Goal: Information Seeking & Learning: Learn about a topic

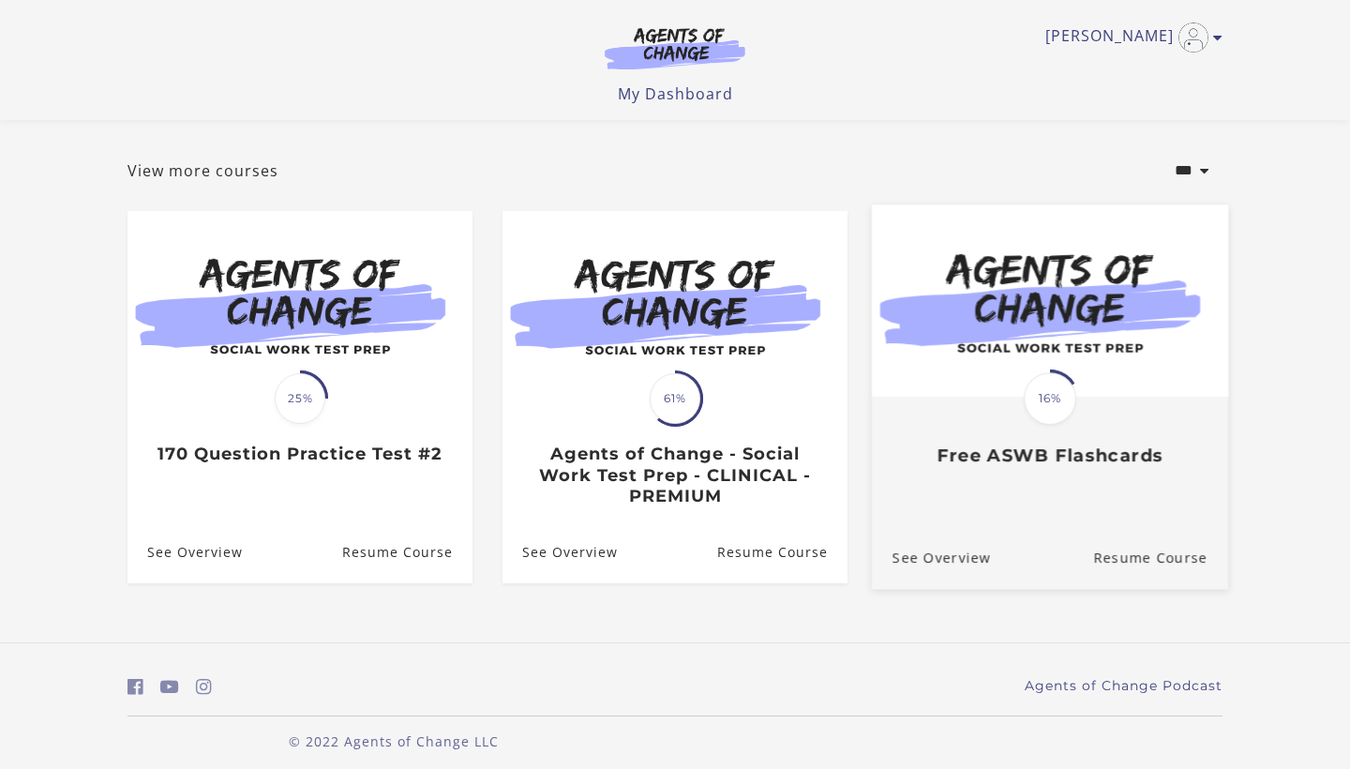
scroll to position [83, 0]
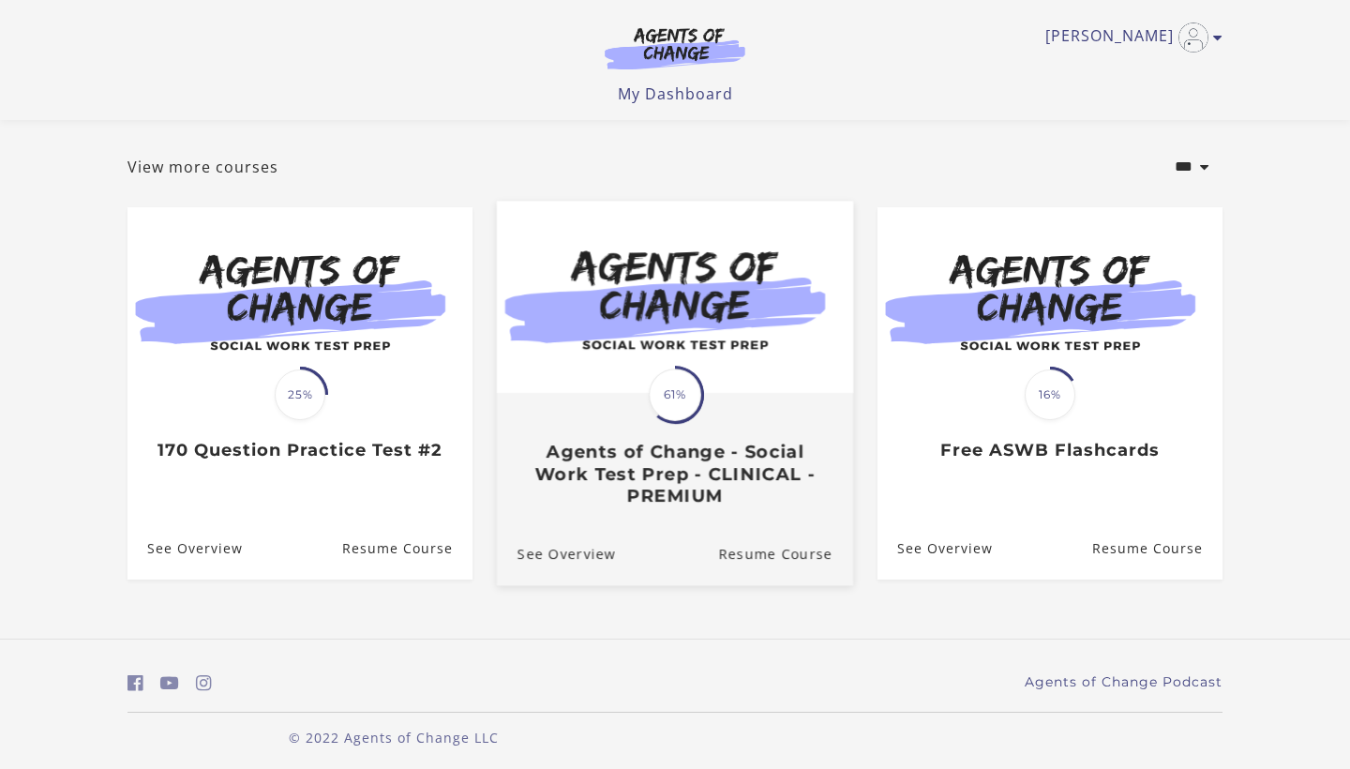
click at [684, 459] on h3 "Agents of Change - Social Work Test Prep - CLINICAL - PREMIUM" at bounding box center [675, 474] width 315 height 66
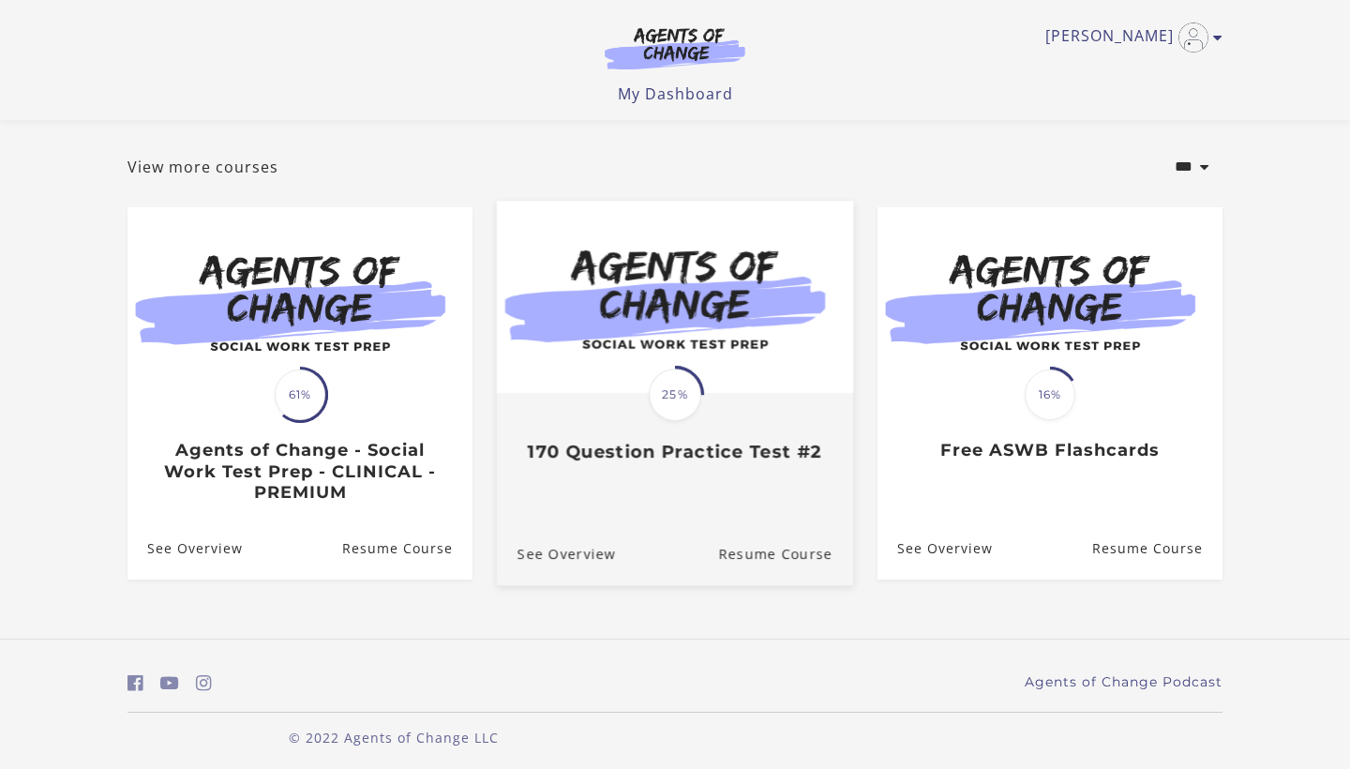
click at [653, 452] on h3 "170 Question Practice Test #2" at bounding box center [675, 452] width 315 height 22
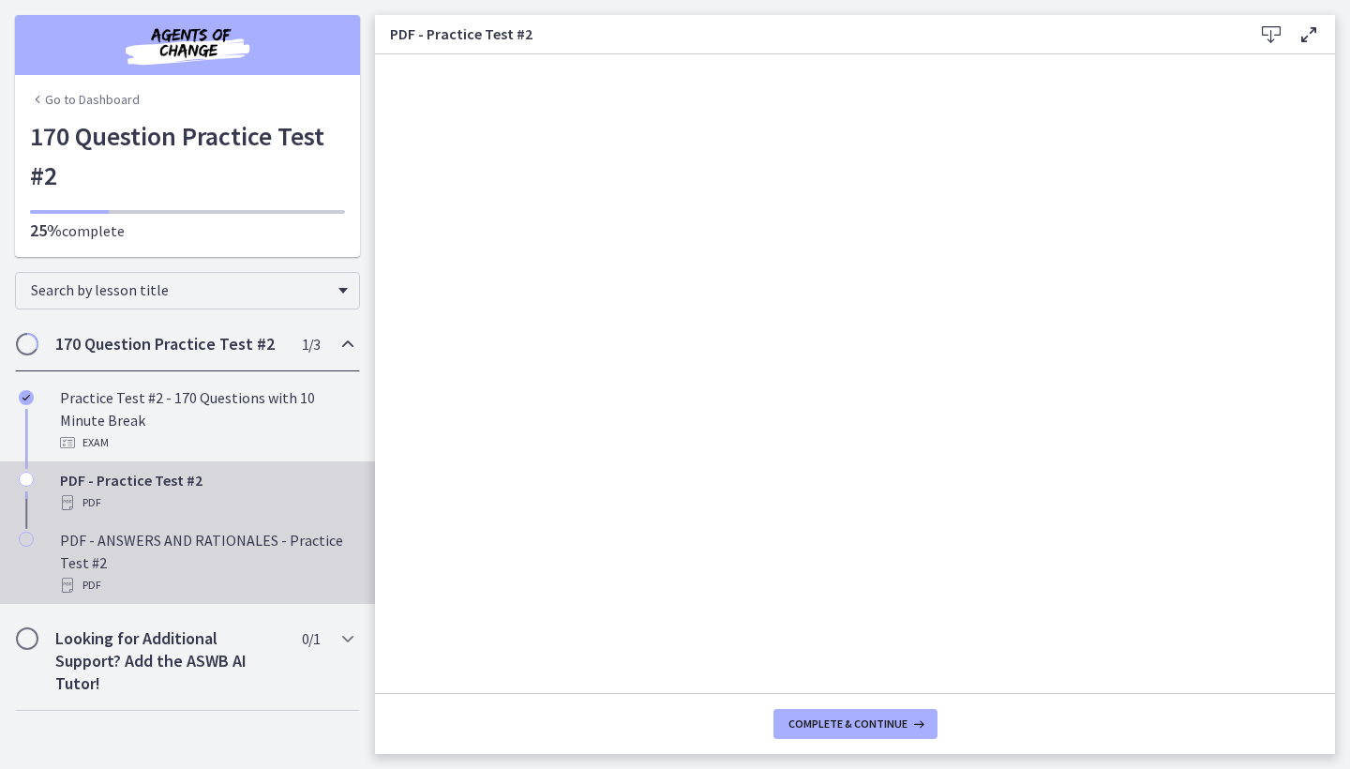
click at [284, 588] on div "PDF" at bounding box center [206, 585] width 293 height 23
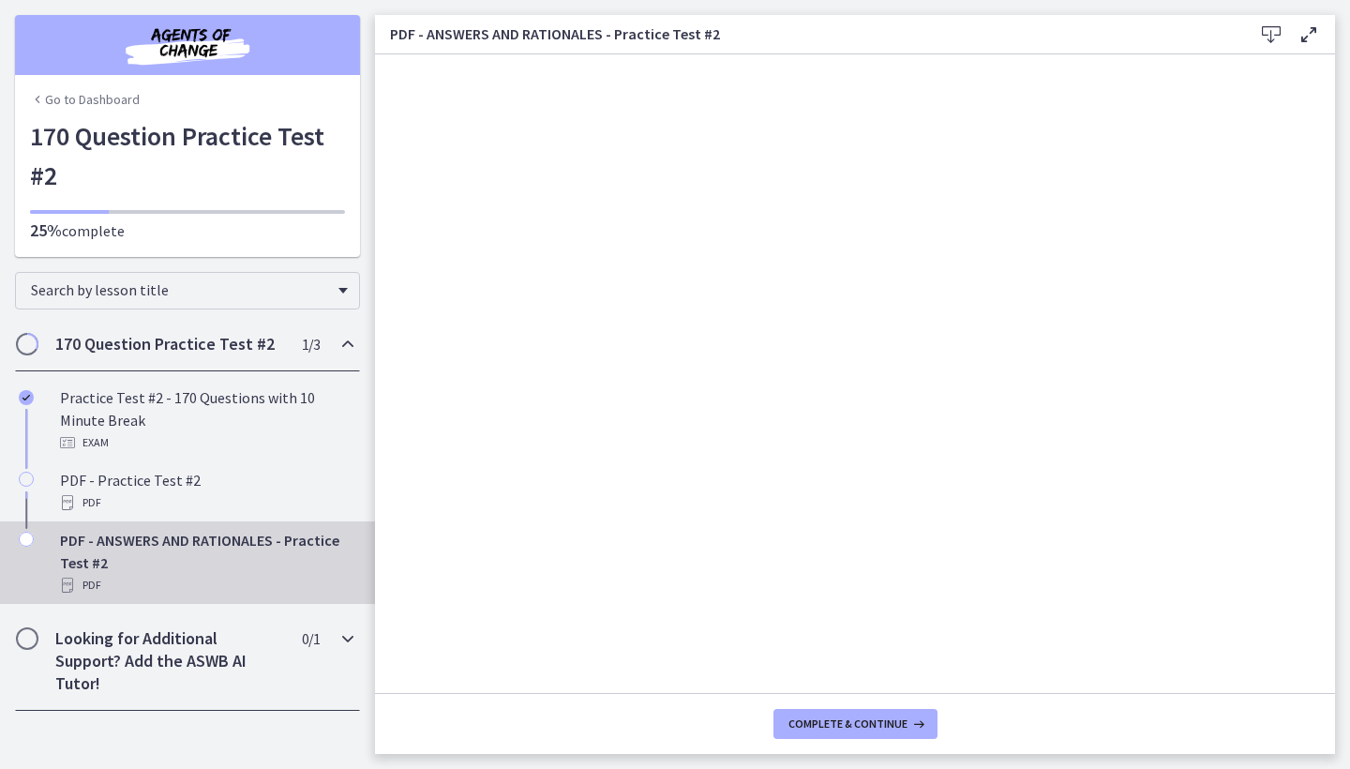
click at [263, 663] on h2 "Looking for Additional Support? Add the ASWB AI Tutor!" at bounding box center [169, 661] width 229 height 68
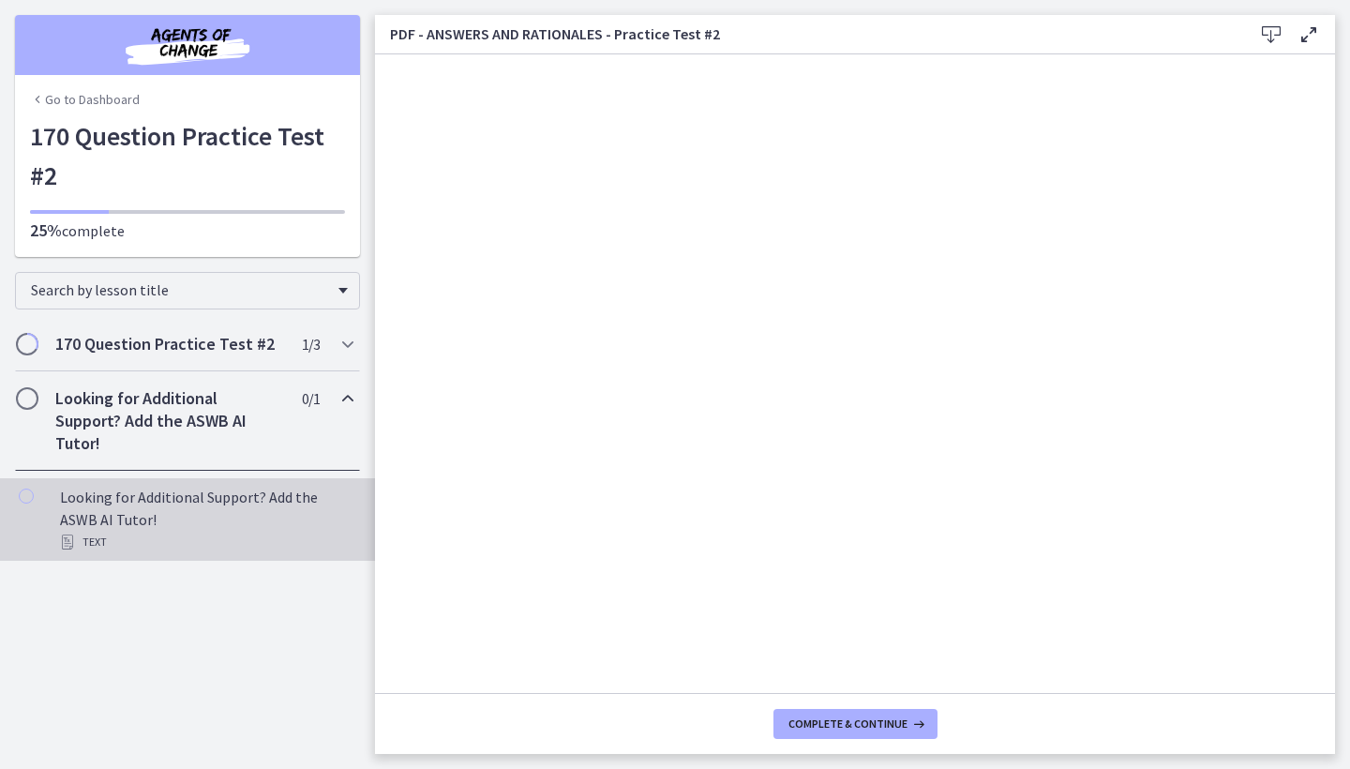
click at [210, 507] on div "Looking for Additional Support? Add the ASWB AI Tutor! Text" at bounding box center [206, 520] width 293 height 68
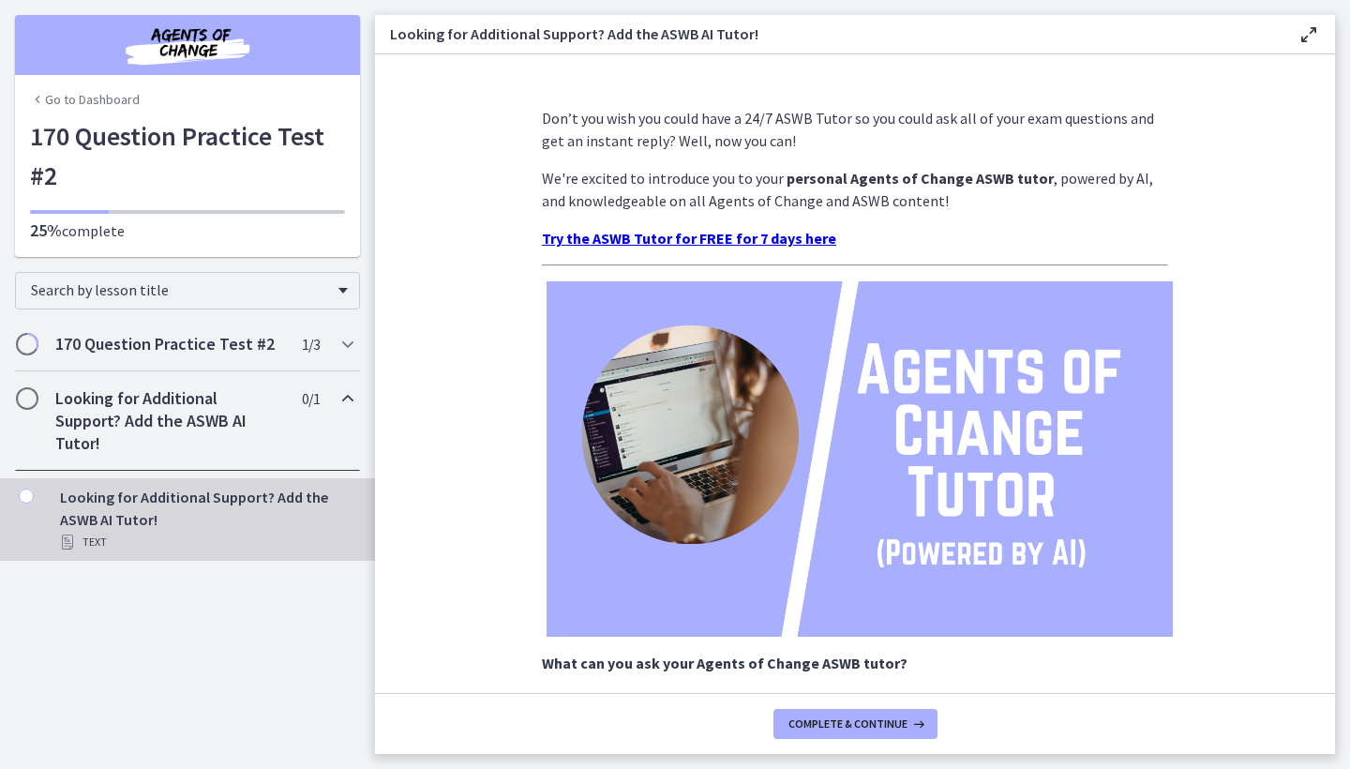
click at [201, 443] on h2 "Looking for Additional Support? Add the ASWB AI Tutor!" at bounding box center [169, 421] width 229 height 68
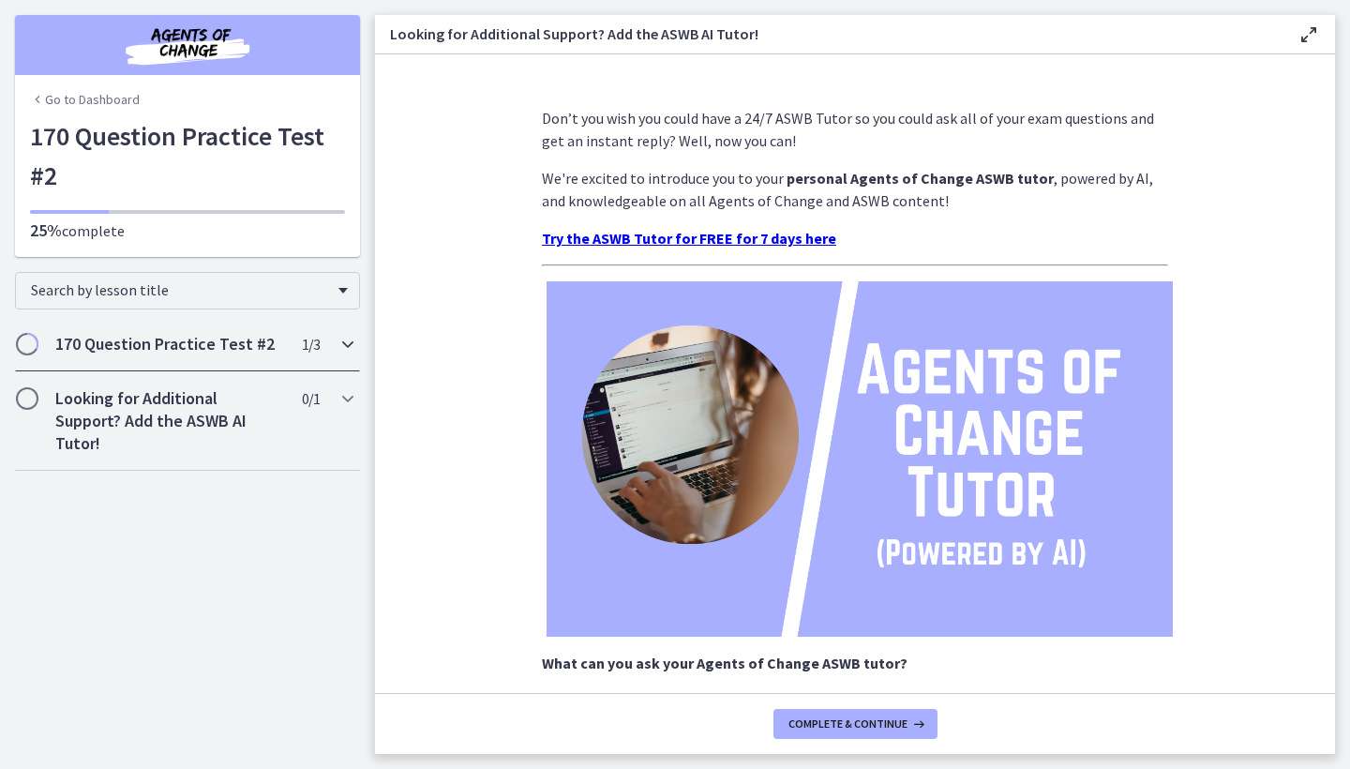
click at [213, 361] on div "170 Question Practice Test #2 1 / 3 Completed" at bounding box center [187, 344] width 345 height 54
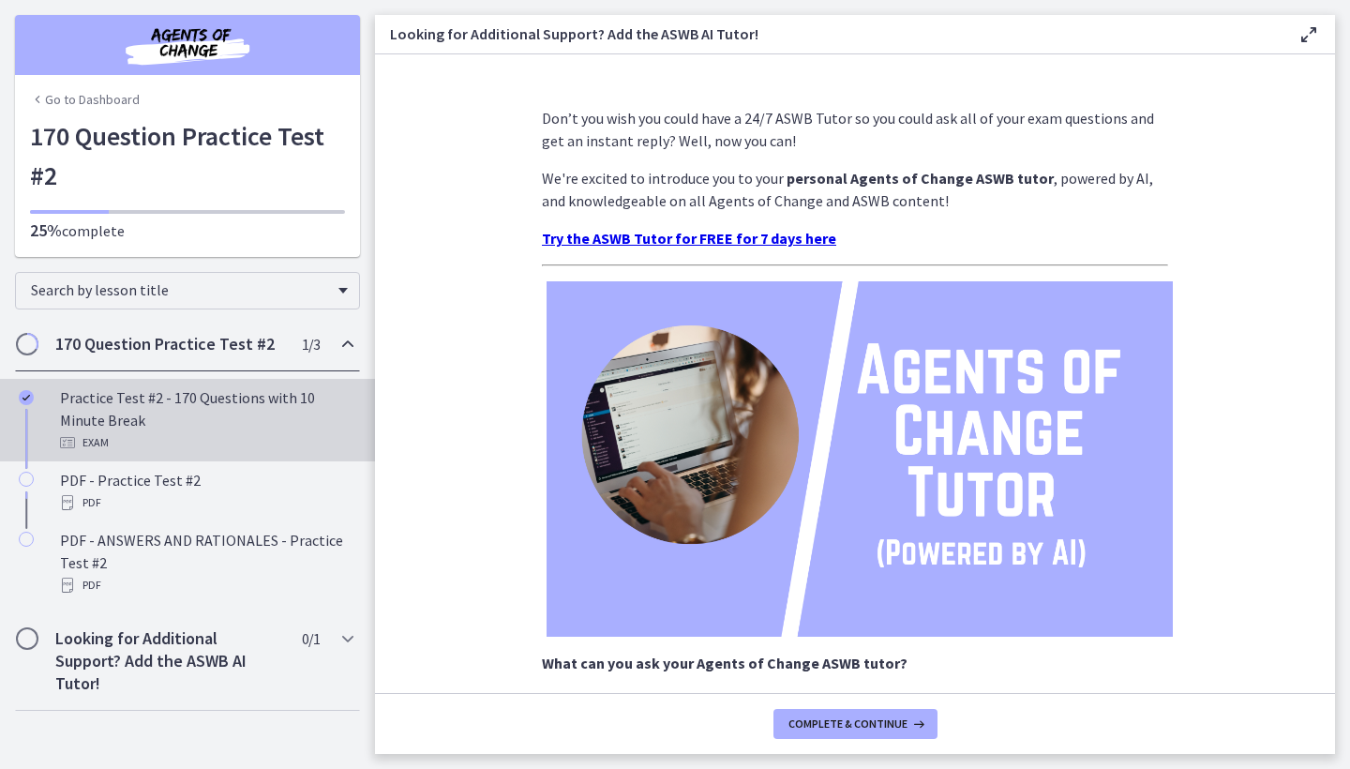
click at [219, 406] on div "Practice Test #2 - 170 Questions with 10 Minute Break Exam" at bounding box center [206, 420] width 293 height 68
